Goal: Navigation & Orientation: Go to known website

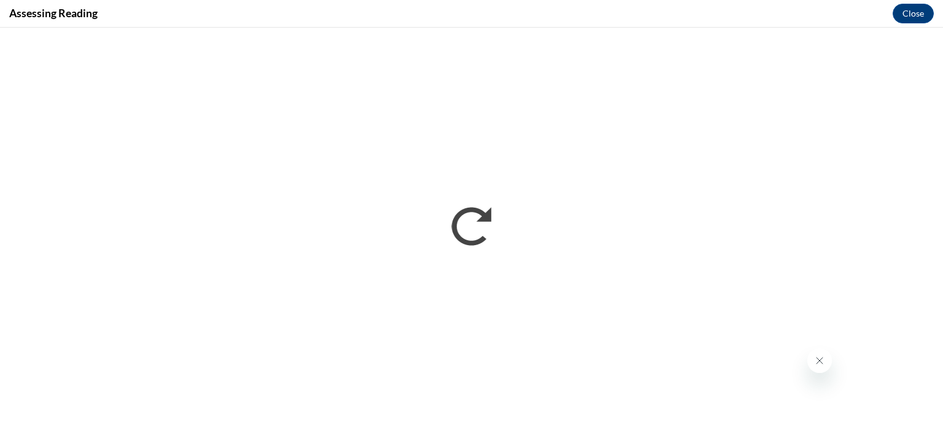
click at [815, 363] on icon "Close message from company" at bounding box center [820, 360] width 10 height 10
